Goal: Information Seeking & Learning: Understand process/instructions

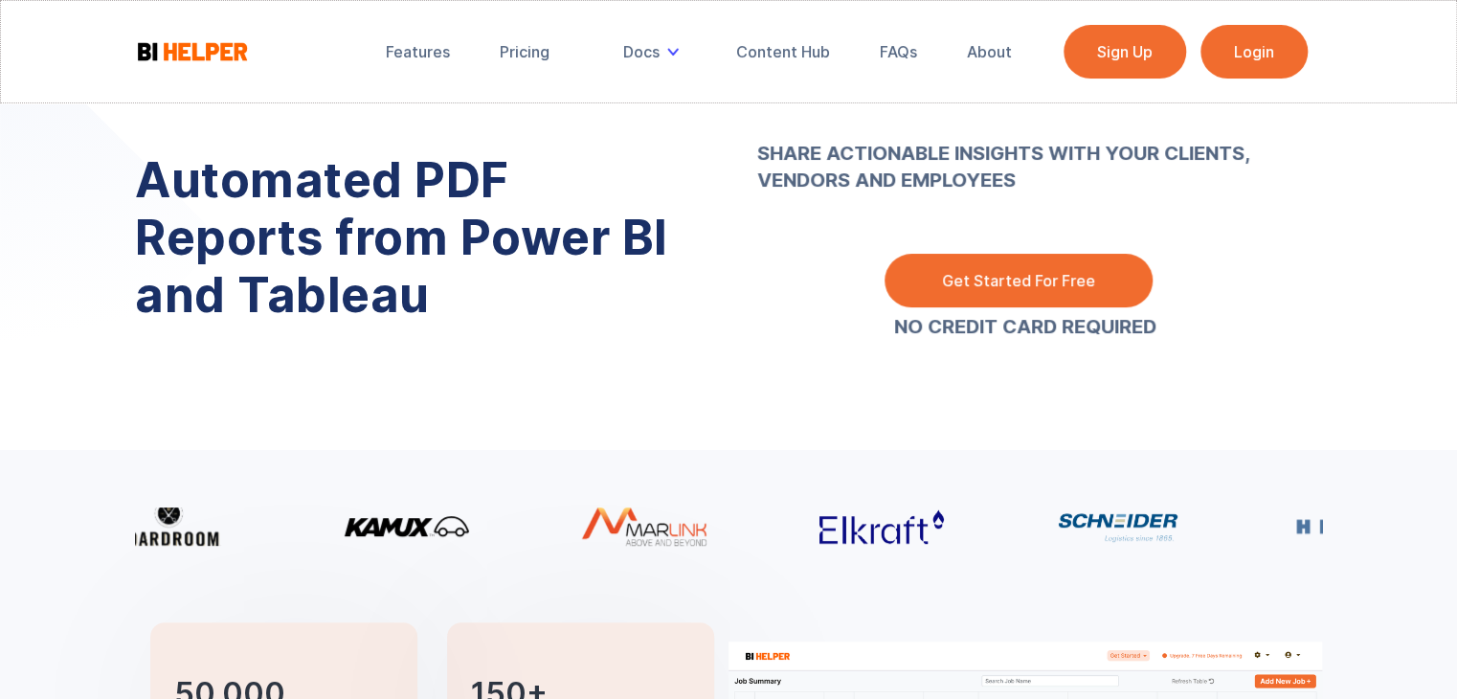
click at [1279, 55] on link "Login" at bounding box center [1254, 52] width 107 height 54
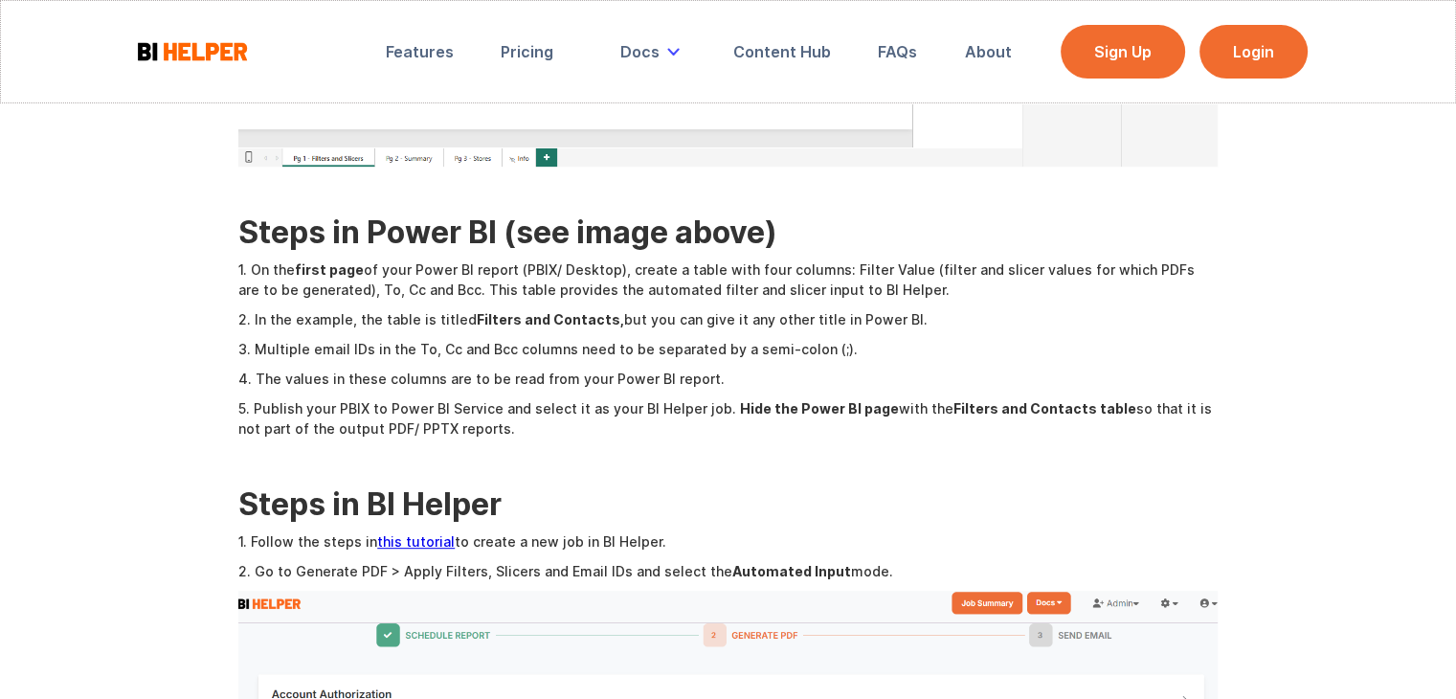
scroll to position [862, 0]
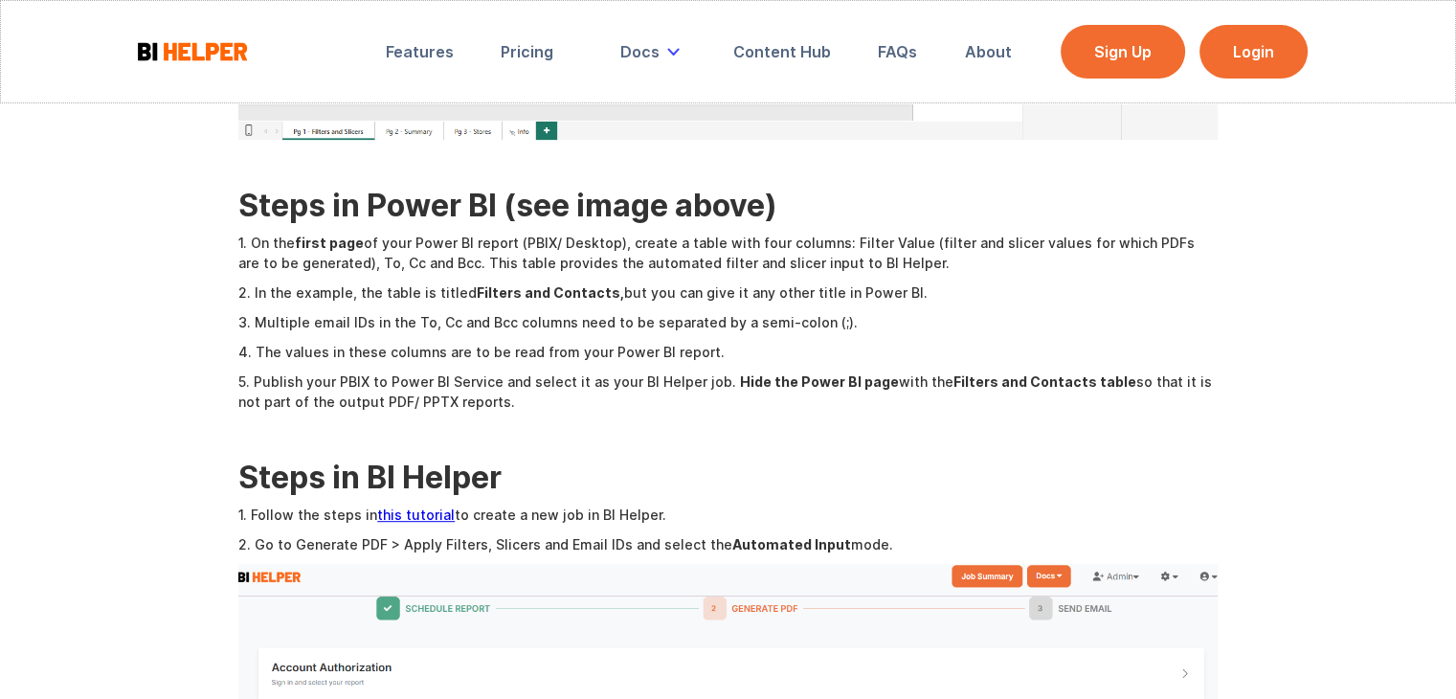
click at [871, 233] on p "1. On the first page of your Power BI report (PBIX/ Desktop), create a table wi…" at bounding box center [728, 253] width 980 height 40
drag, startPoint x: 430, startPoint y: 239, endPoint x: 535, endPoint y: 237, distance: 105.4
click at [535, 282] on p "2. In the example, the table is titled Filters and Contacts, but you can give i…" at bounding box center [728, 292] width 980 height 20
click at [421, 282] on p "2. In the example, the table is titled Filters and Contacts, but you can give i…" at bounding box center [728, 292] width 980 height 20
click at [477, 284] on strong "Filters and Contacts," at bounding box center [550, 292] width 147 height 16
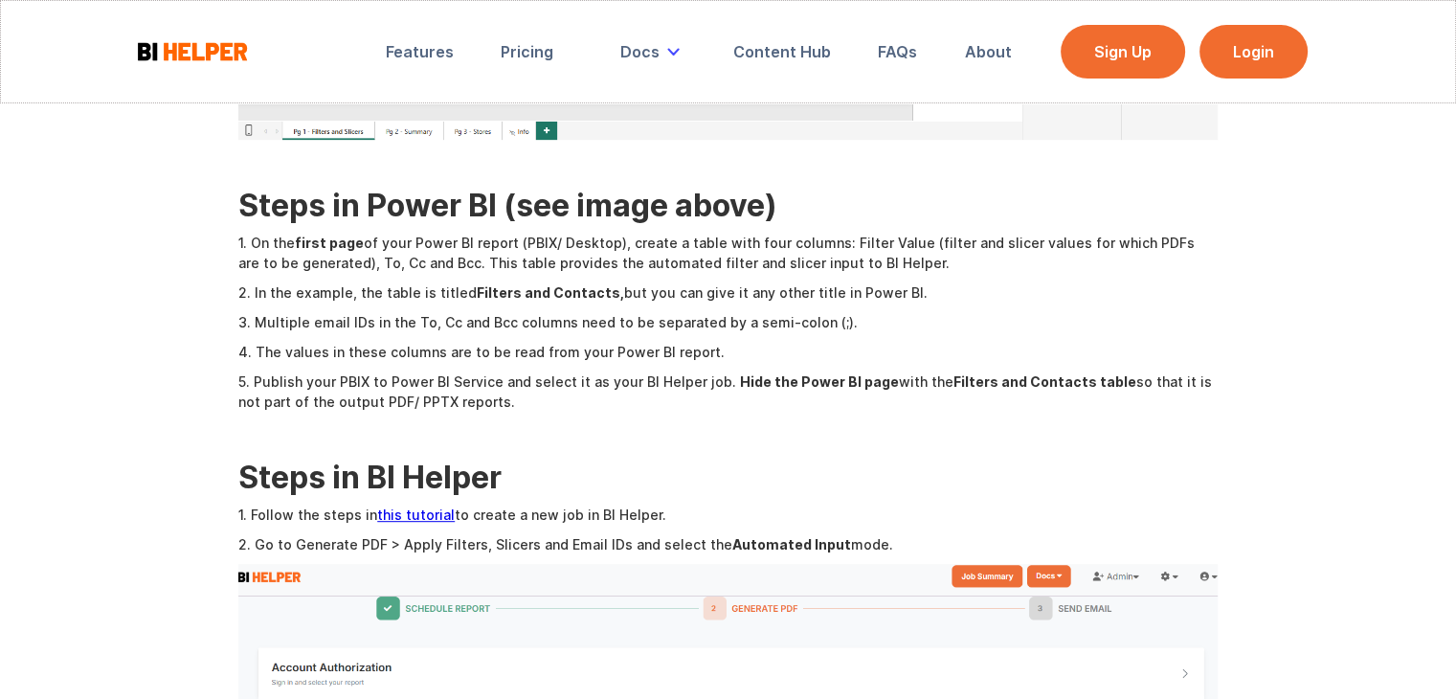
click at [552, 284] on strong "Filters and Contacts," at bounding box center [550, 292] width 147 height 16
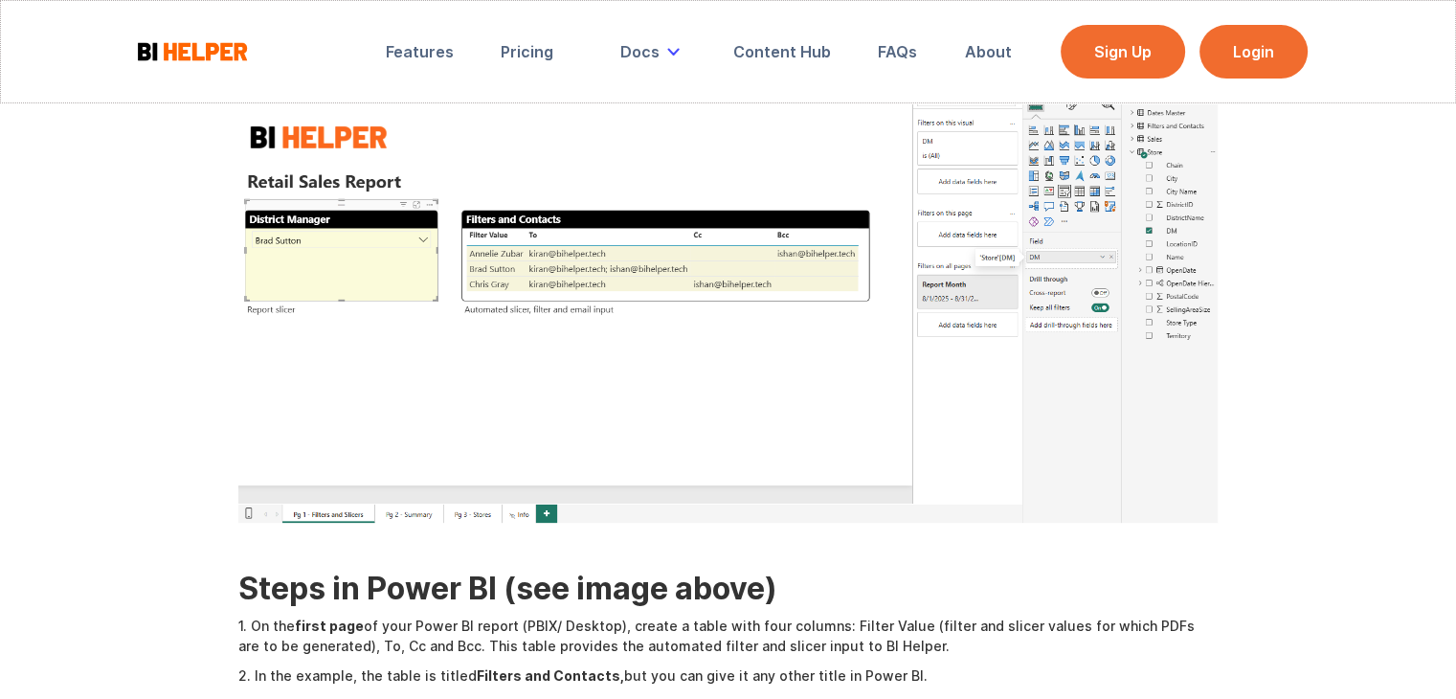
scroll to position [0, 0]
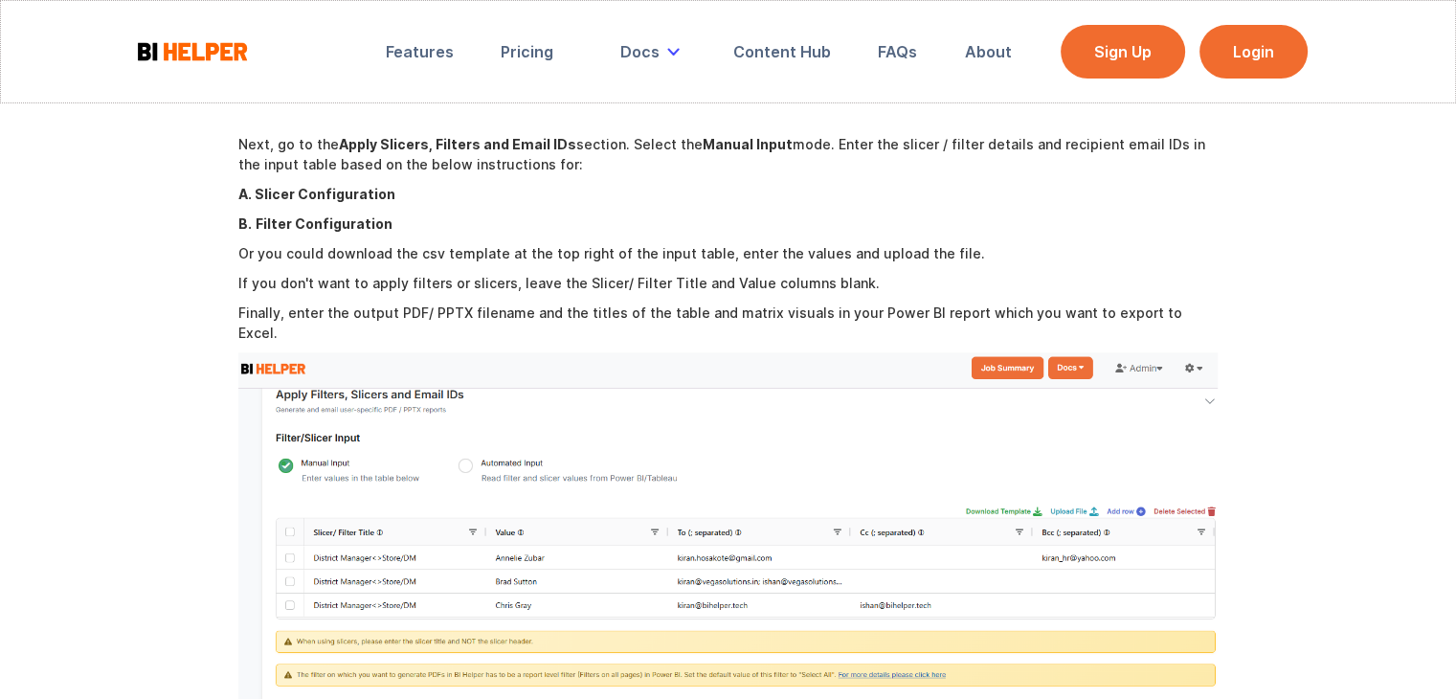
scroll to position [2298, 0]
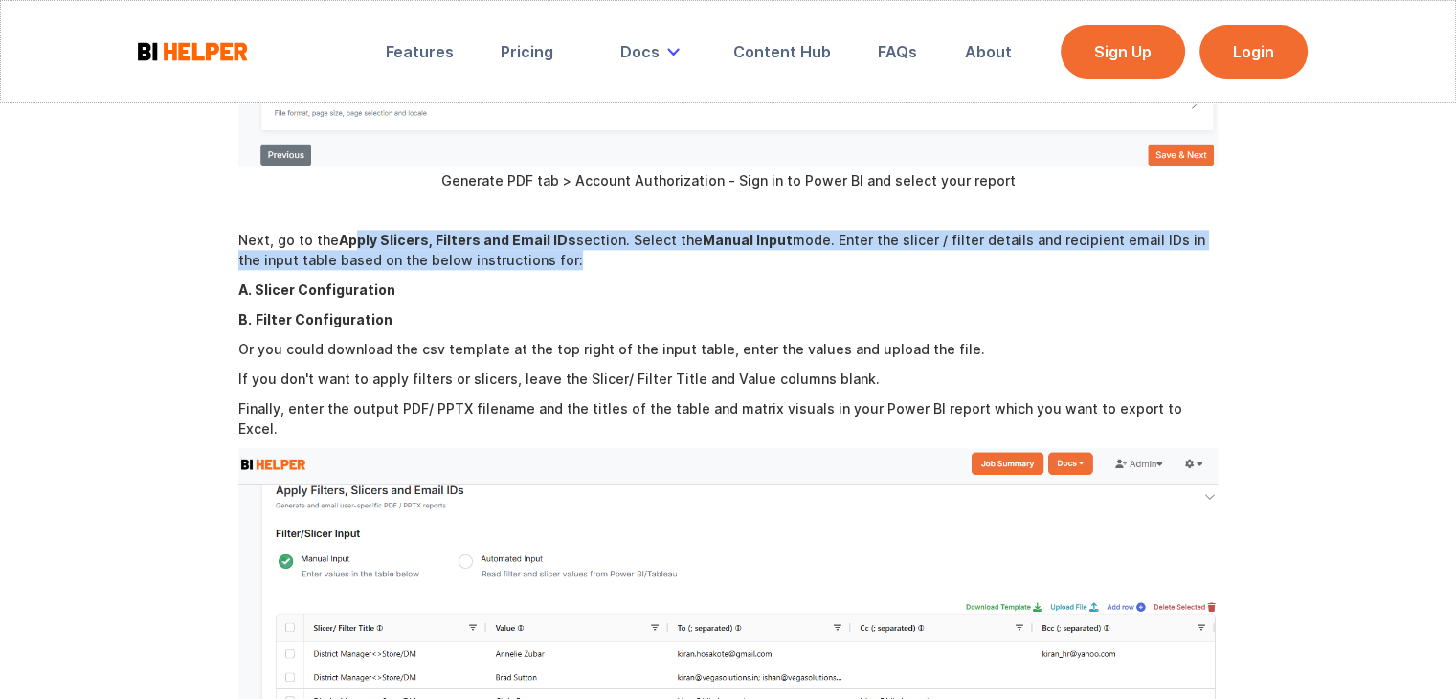
drag, startPoint x: 352, startPoint y: 217, endPoint x: 1222, endPoint y: 235, distance: 869.7
click at [1222, 235] on div "Report bursting is the creation and distribution of user-specific reports by fi…" at bounding box center [728, 537] width 1456 height 5023
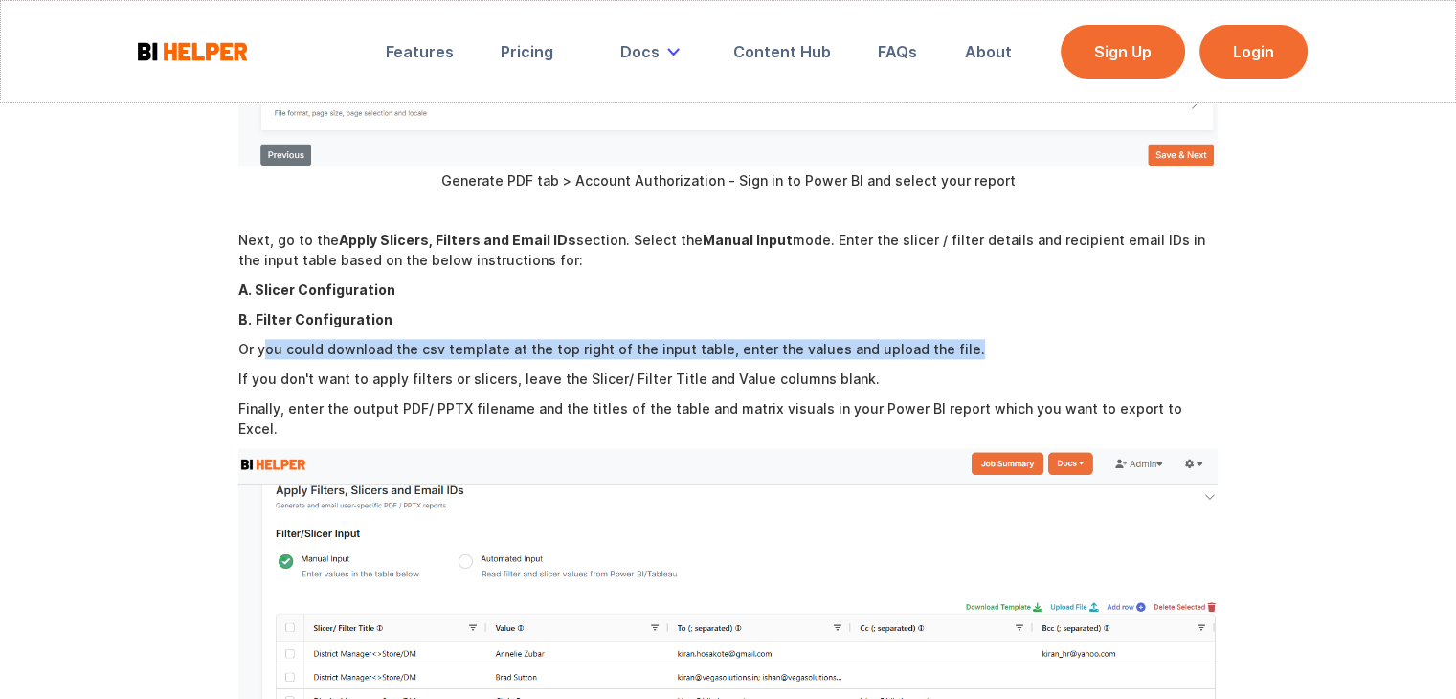
drag, startPoint x: 264, startPoint y: 328, endPoint x: 969, endPoint y: 319, distance: 704.8
click at [969, 339] on p "Or you could download the csv template at the top right of the input table, ent…" at bounding box center [728, 349] width 980 height 20
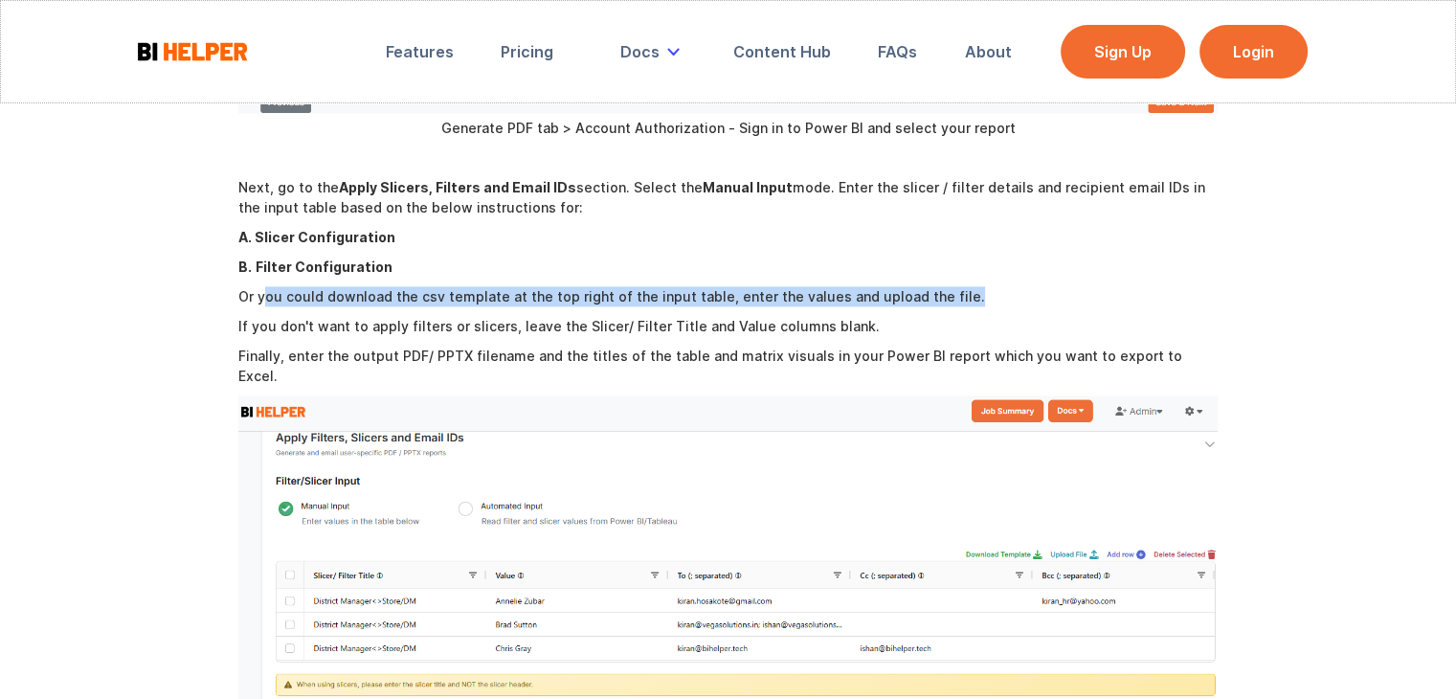
scroll to position [2394, 0]
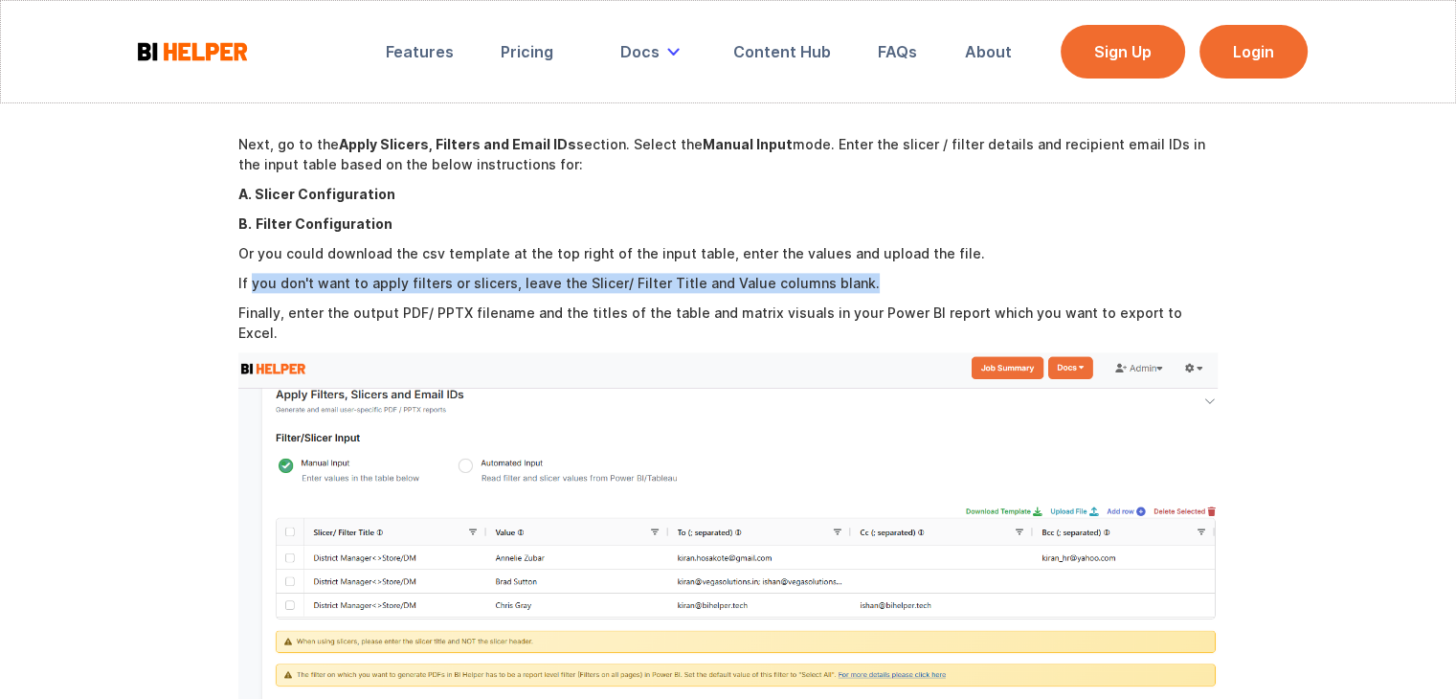
drag, startPoint x: 254, startPoint y: 261, endPoint x: 854, endPoint y: 261, distance: 600.4
click at [854, 273] on p "If you don't want to apply filters or slicers, leave the Slicer/ Filter Title a…" at bounding box center [728, 283] width 980 height 20
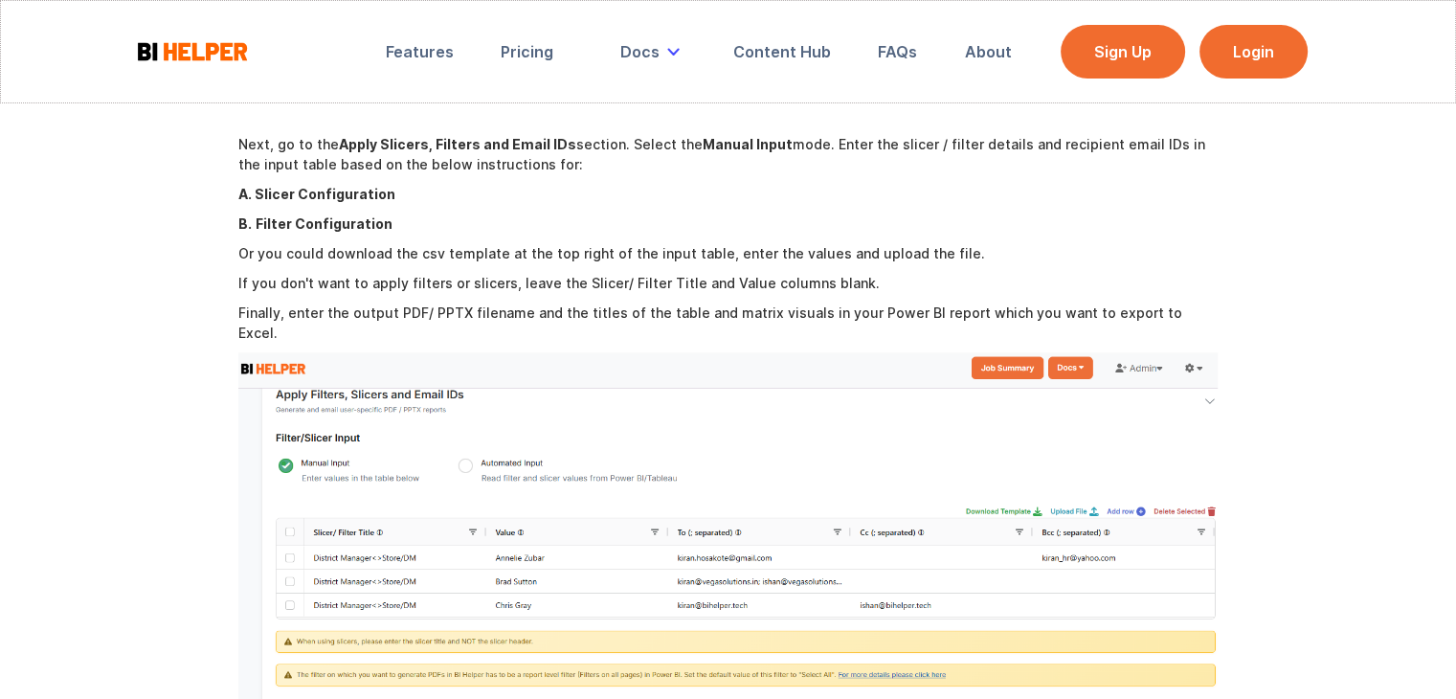
click at [254, 303] on p "Finally, enter the output PDF/ PPTX filename and the titles of the table and ma…" at bounding box center [728, 323] width 980 height 40
drag, startPoint x: 253, startPoint y: 283, endPoint x: 477, endPoint y: 277, distance: 224.2
click at [477, 277] on div "Report bursting is the creation and distribution of user-specific reports by fi…" at bounding box center [728, 418] width 980 height 4899
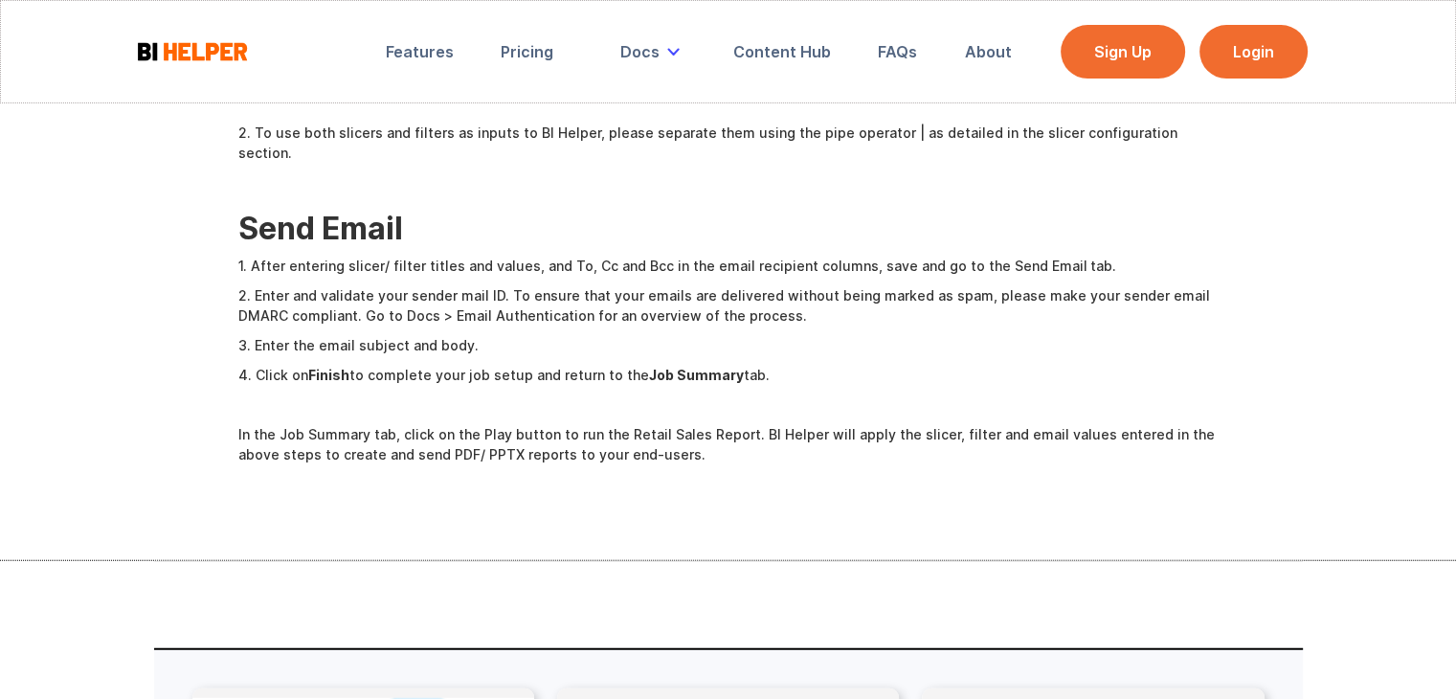
scroll to position [5267, 0]
